Goal: Task Accomplishment & Management: Manage account settings

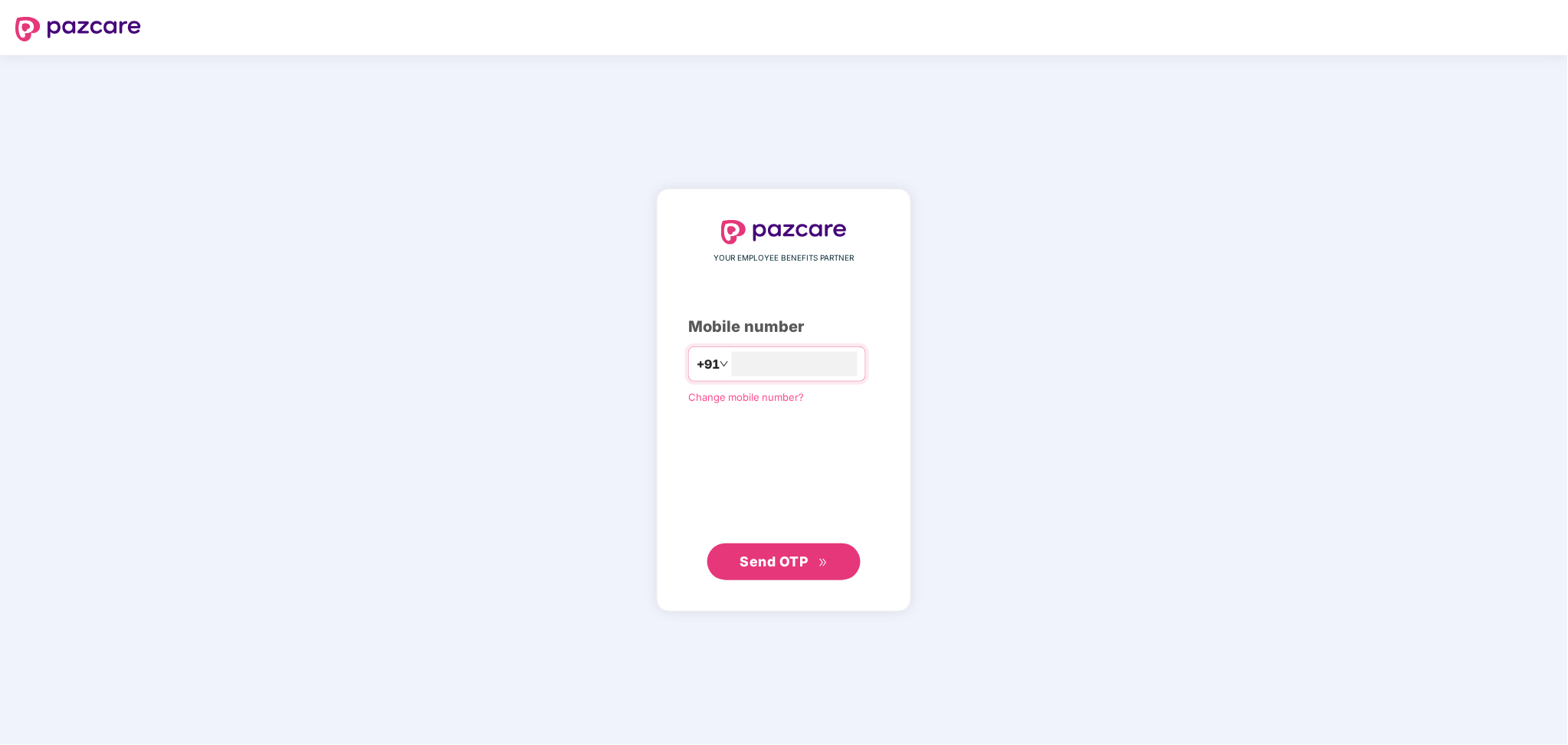
type input "**********"
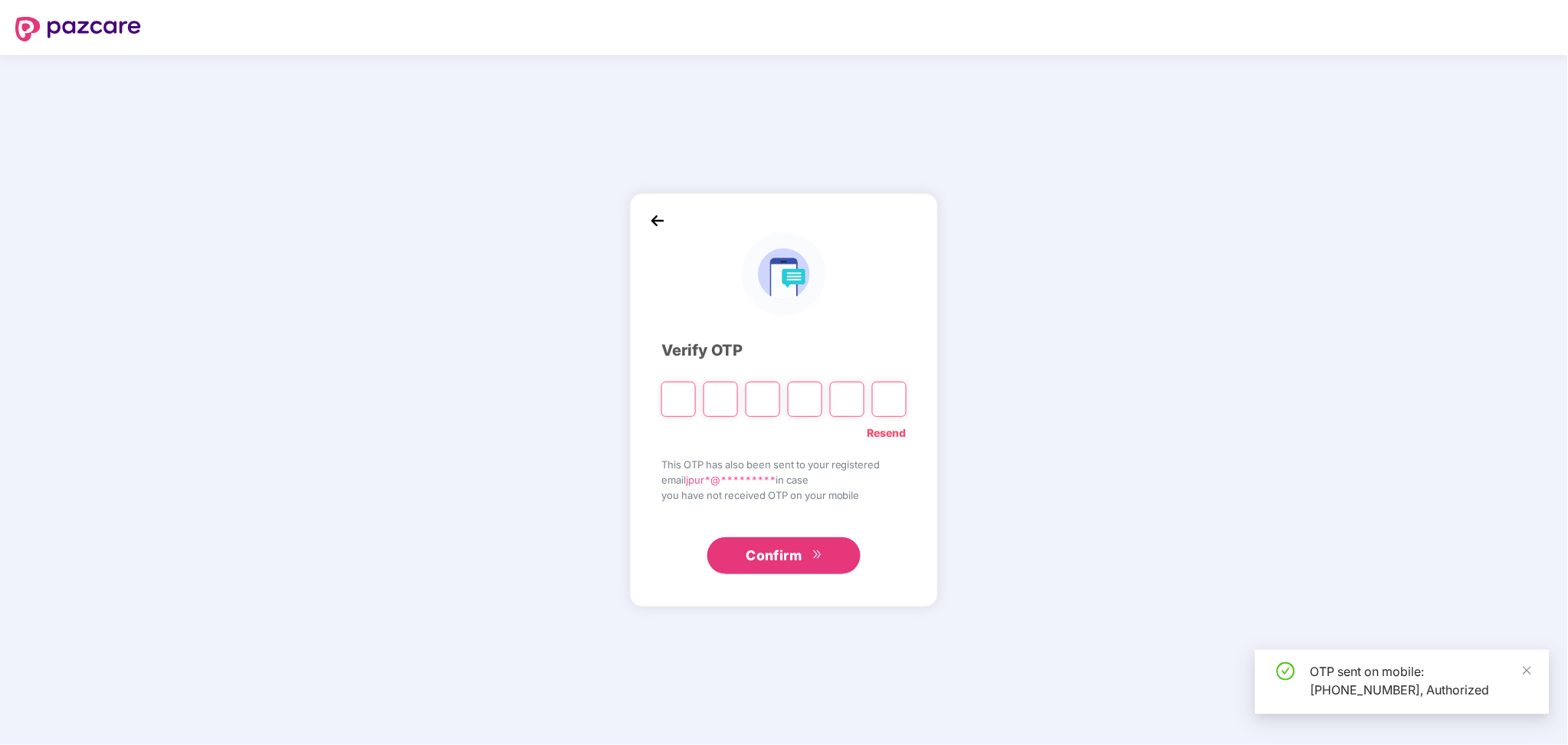
type input "*"
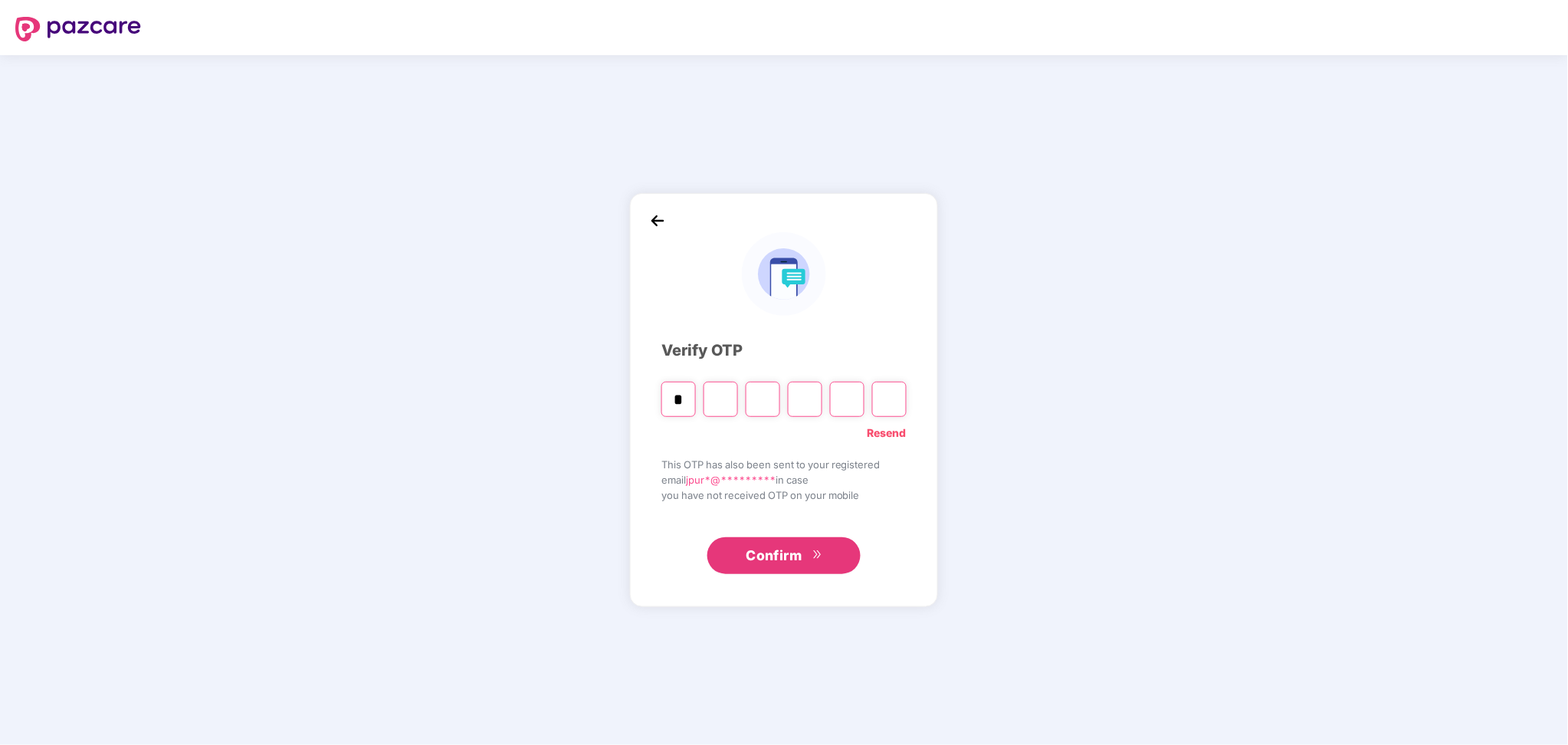
type input "*"
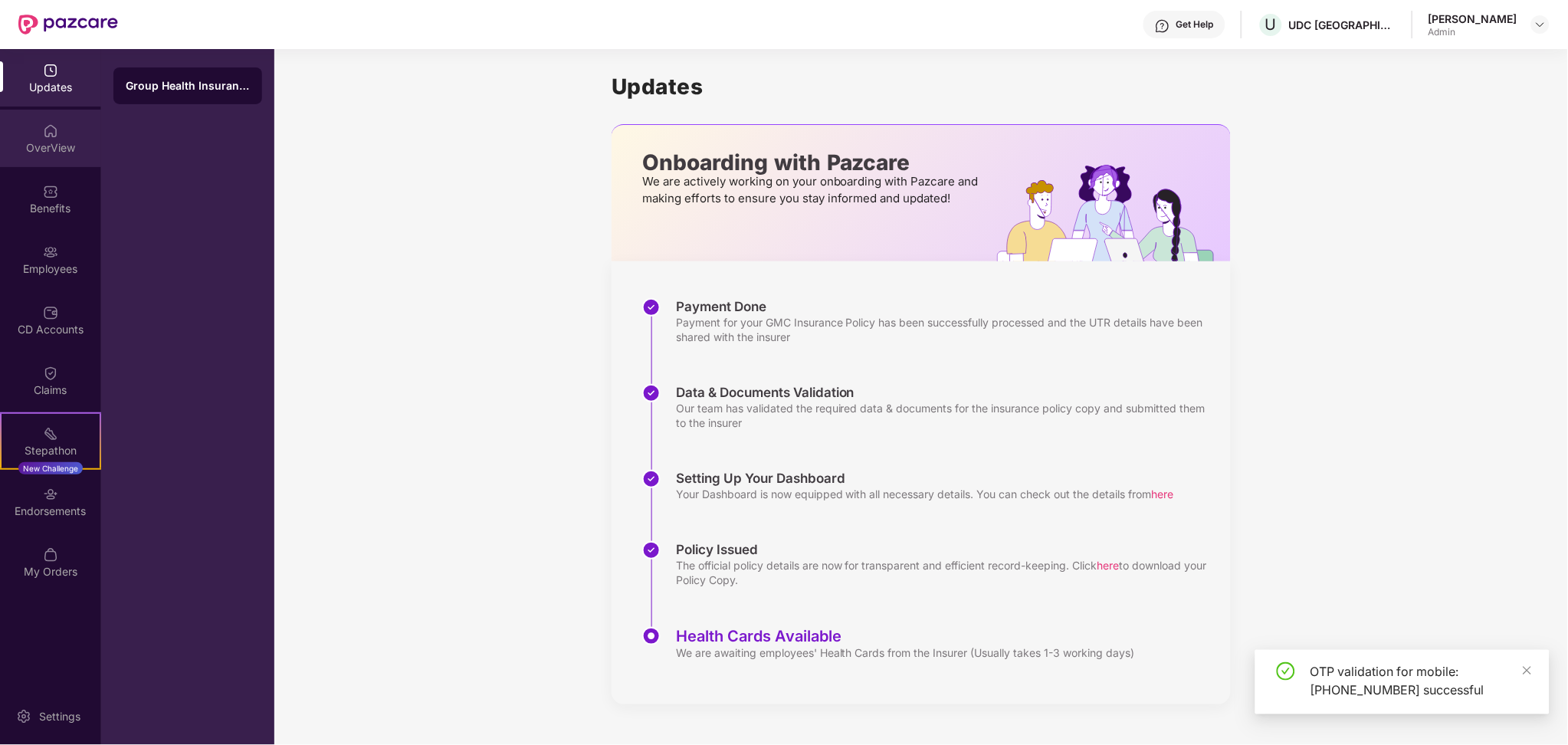
click at [45, 135] on img at bounding box center [50, 131] width 15 height 15
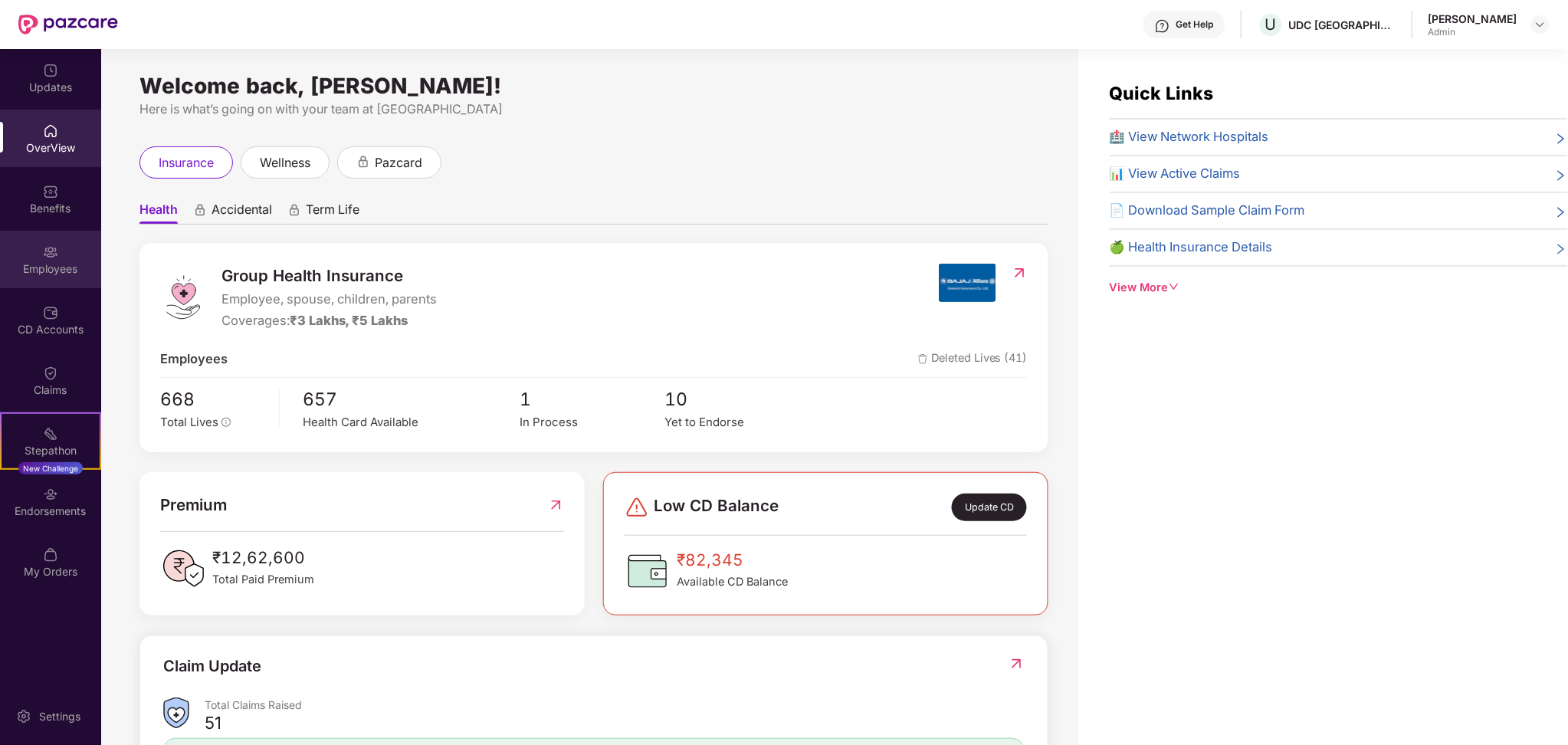
click at [55, 273] on div "Employees" at bounding box center [50, 269] width 101 height 15
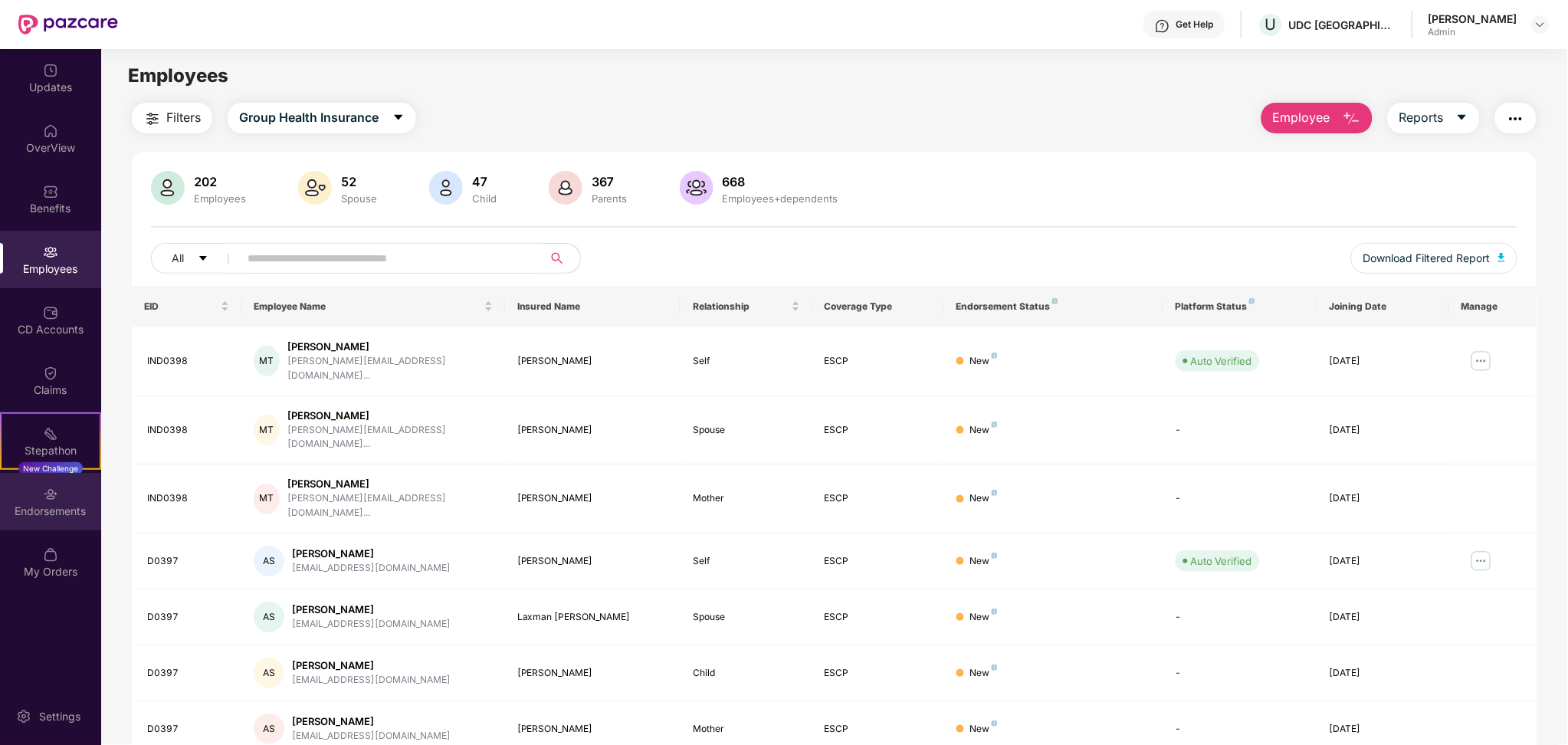
click at [57, 491] on img at bounding box center [50, 494] width 15 height 15
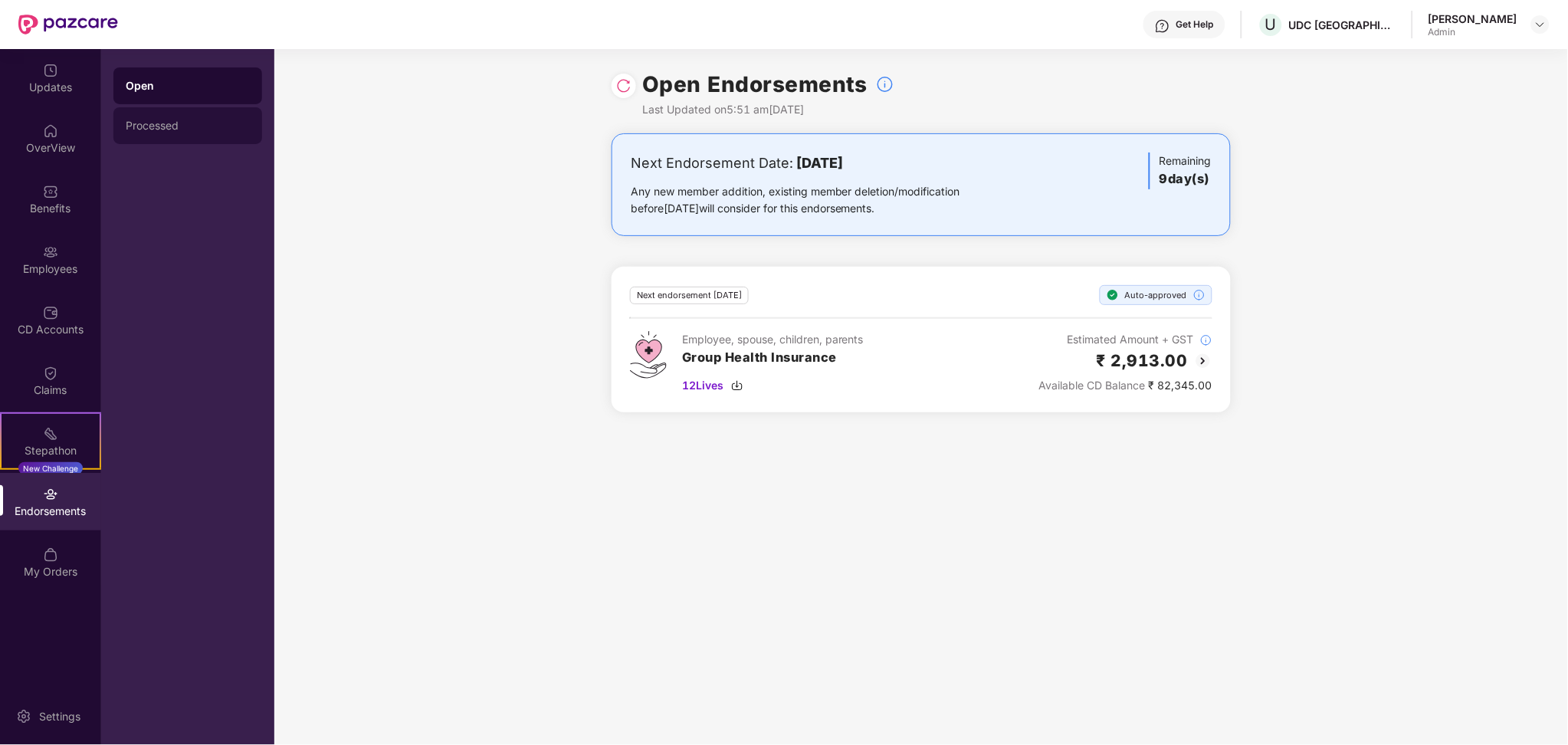
click at [217, 129] on div "Processed" at bounding box center [187, 126] width 124 height 12
